Goal: Information Seeking & Learning: Learn about a topic

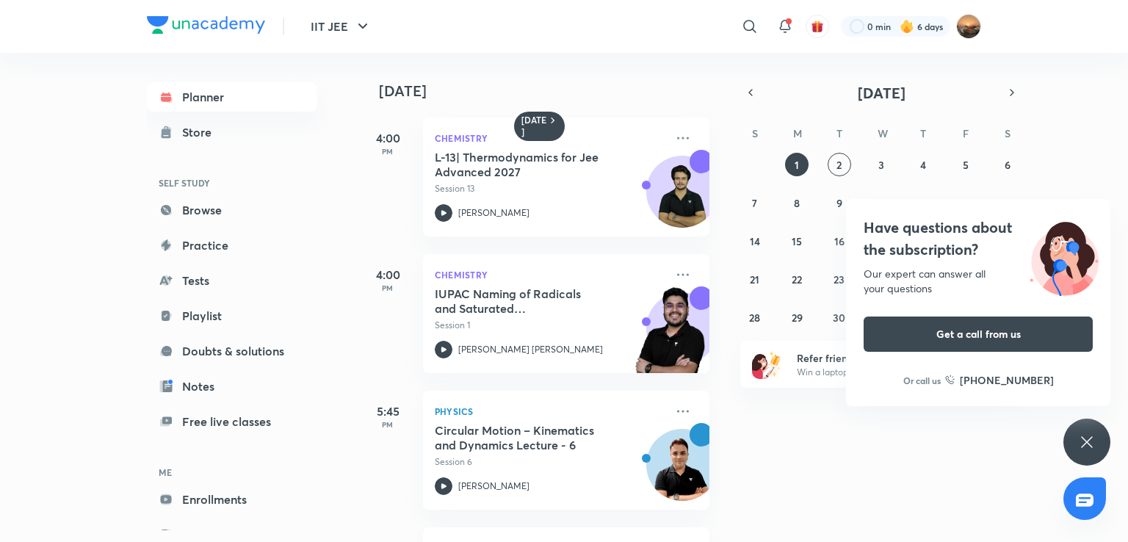
scroll to position [253, 0]
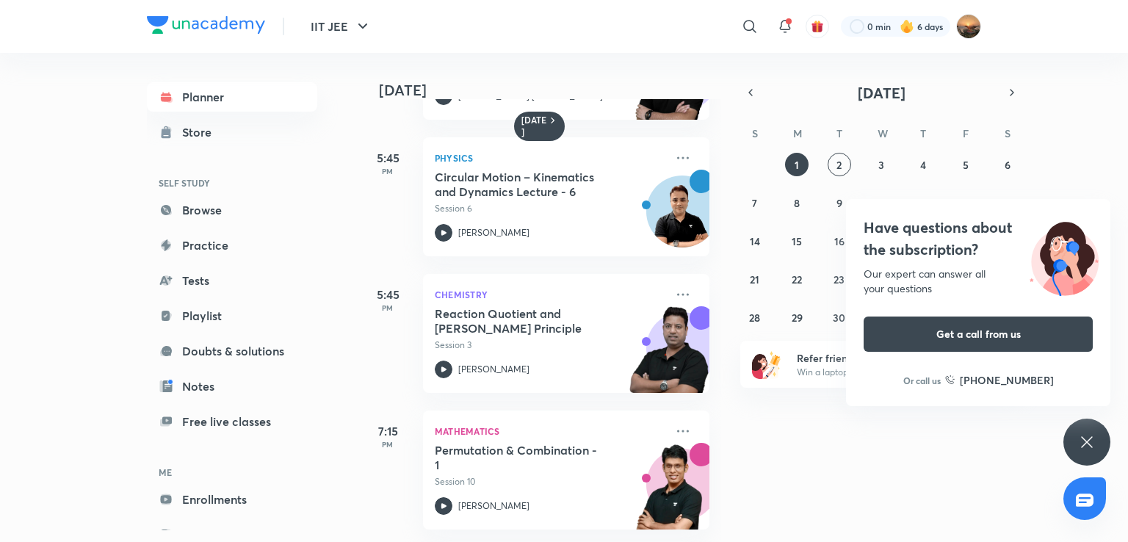
click at [827, 153] on div "31 1 2 3 4 5 6 7 8 9 10 11 12 13 14 15 16 17 18 19 20 21 22 23 24 25 26 27 28 2…" at bounding box center [881, 241] width 282 height 176
click at [840, 163] on abbr "2" at bounding box center [838, 165] width 5 height 14
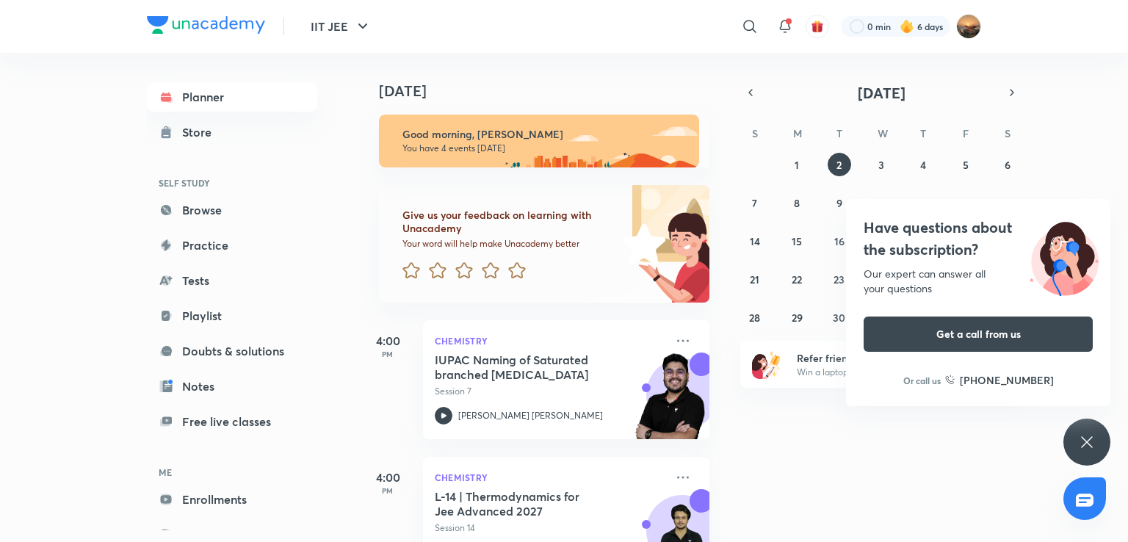
scroll to position [330, 0]
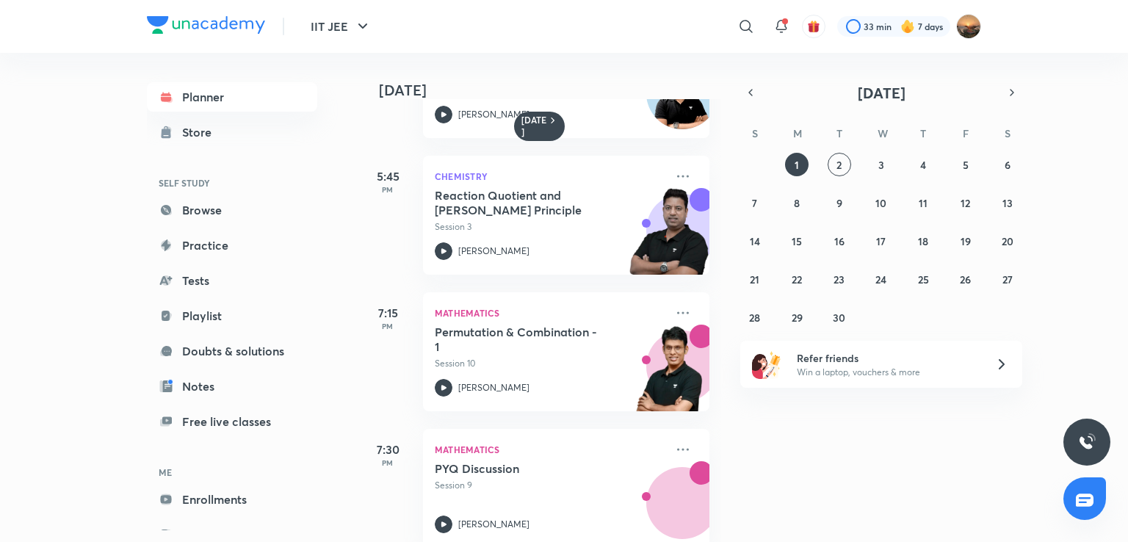
scroll to position [382, 0]
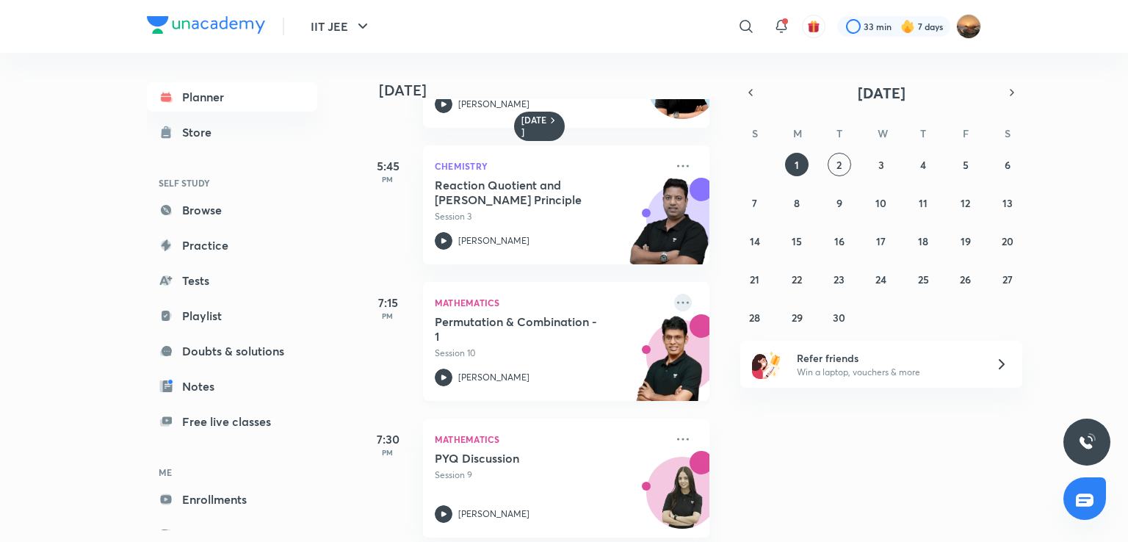
click at [674, 298] on icon at bounding box center [683, 303] width 18 height 18
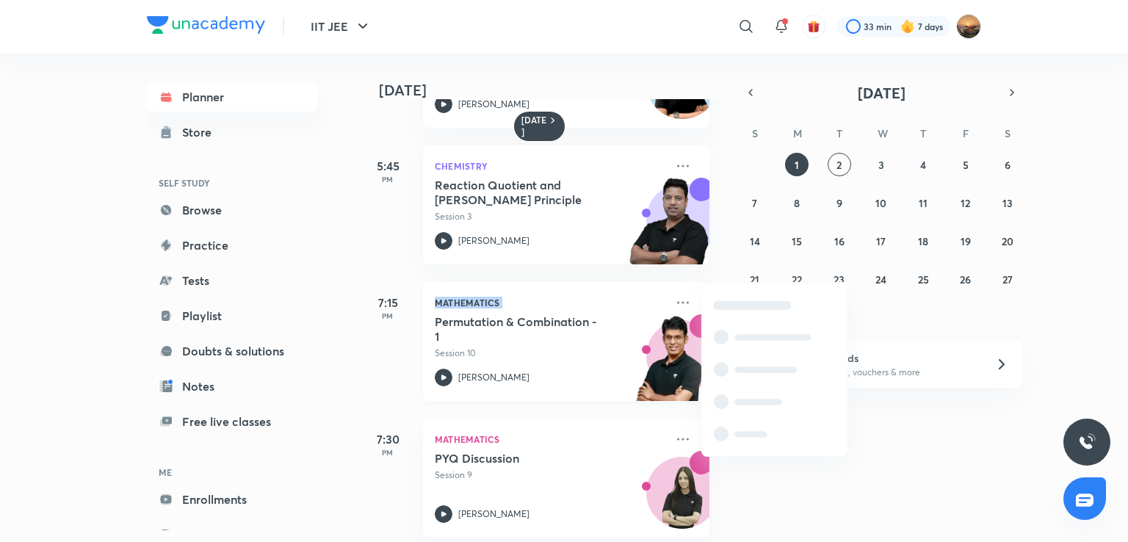
click at [439, 385] on icon at bounding box center [444, 378] width 18 height 18
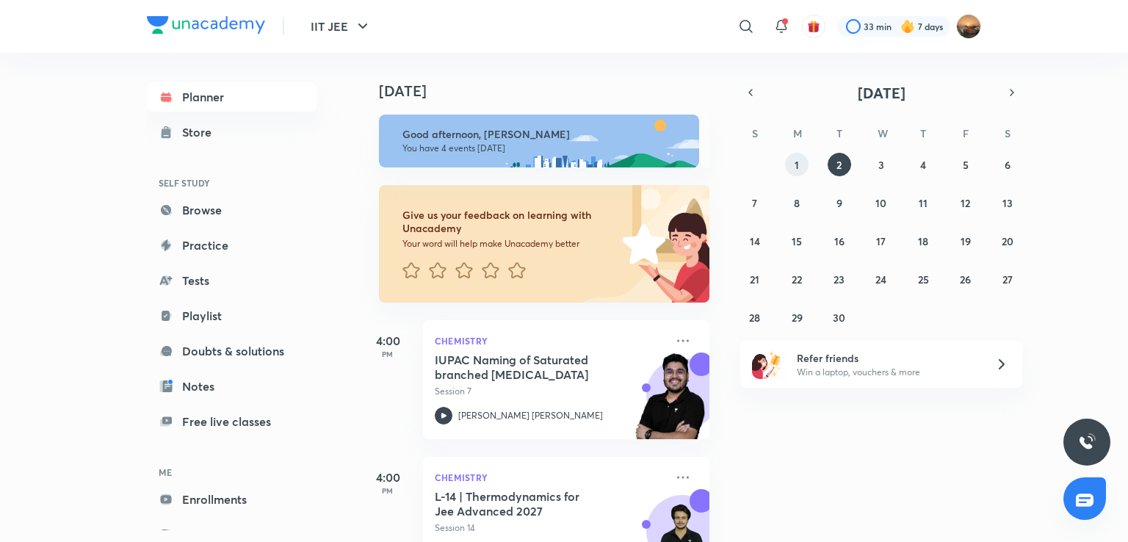
click at [794, 167] on abbr "1" at bounding box center [796, 165] width 4 height 14
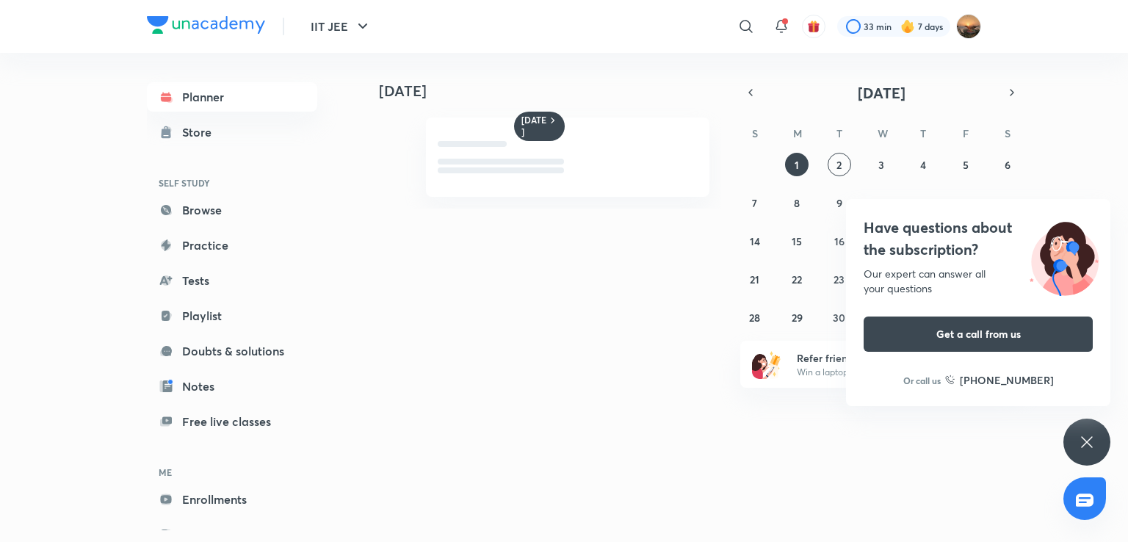
click at [1073, 434] on div "Have questions about the subscription? Our expert can answer all your questions…" at bounding box center [1086, 442] width 47 height 47
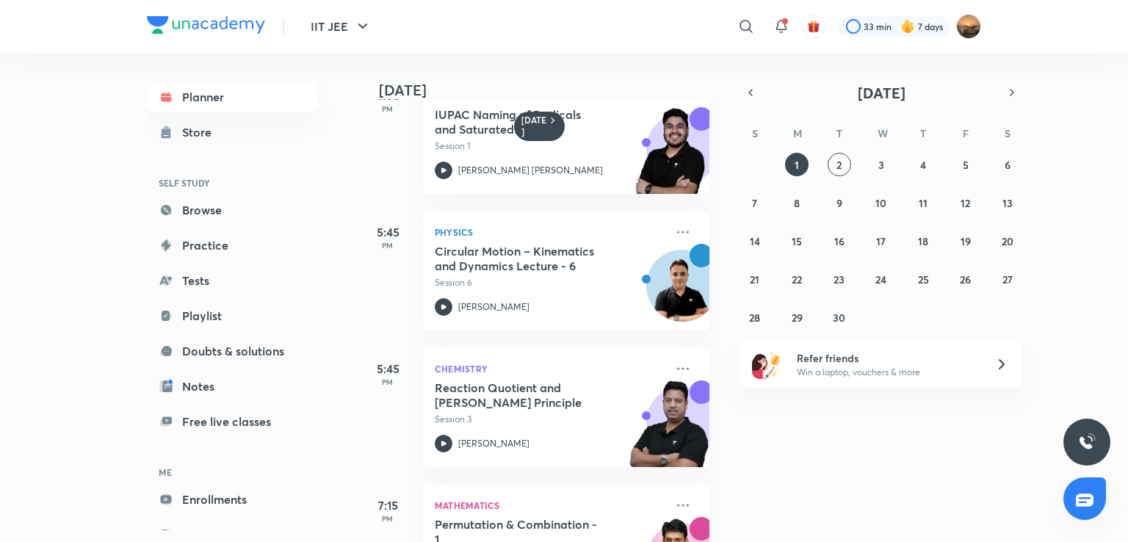
scroll to position [186, 0]
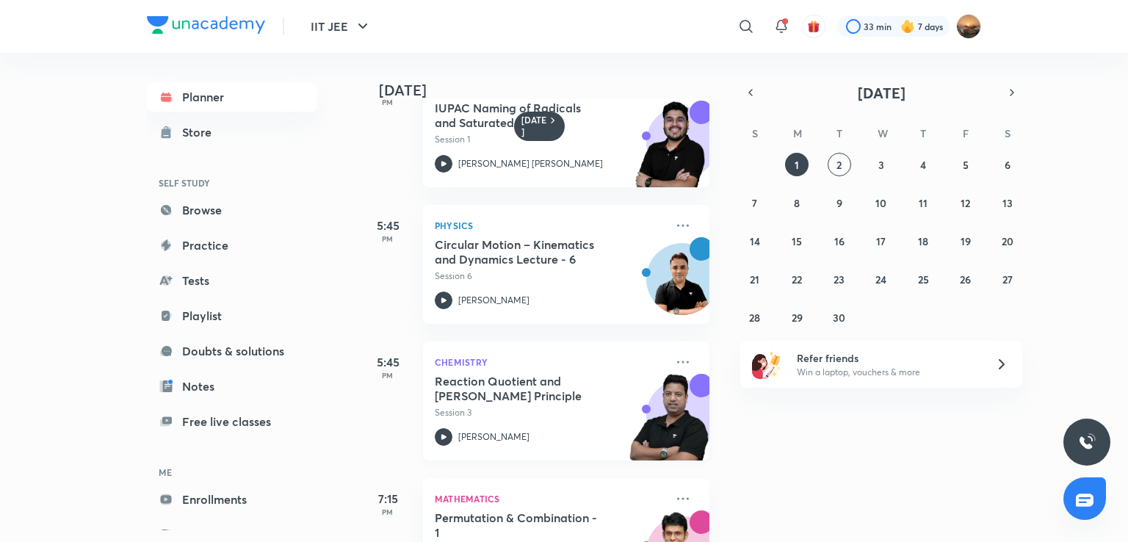
click at [488, 429] on div "[PERSON_NAME]" at bounding box center [550, 437] width 231 height 18
